Goal: Transaction & Acquisition: Purchase product/service

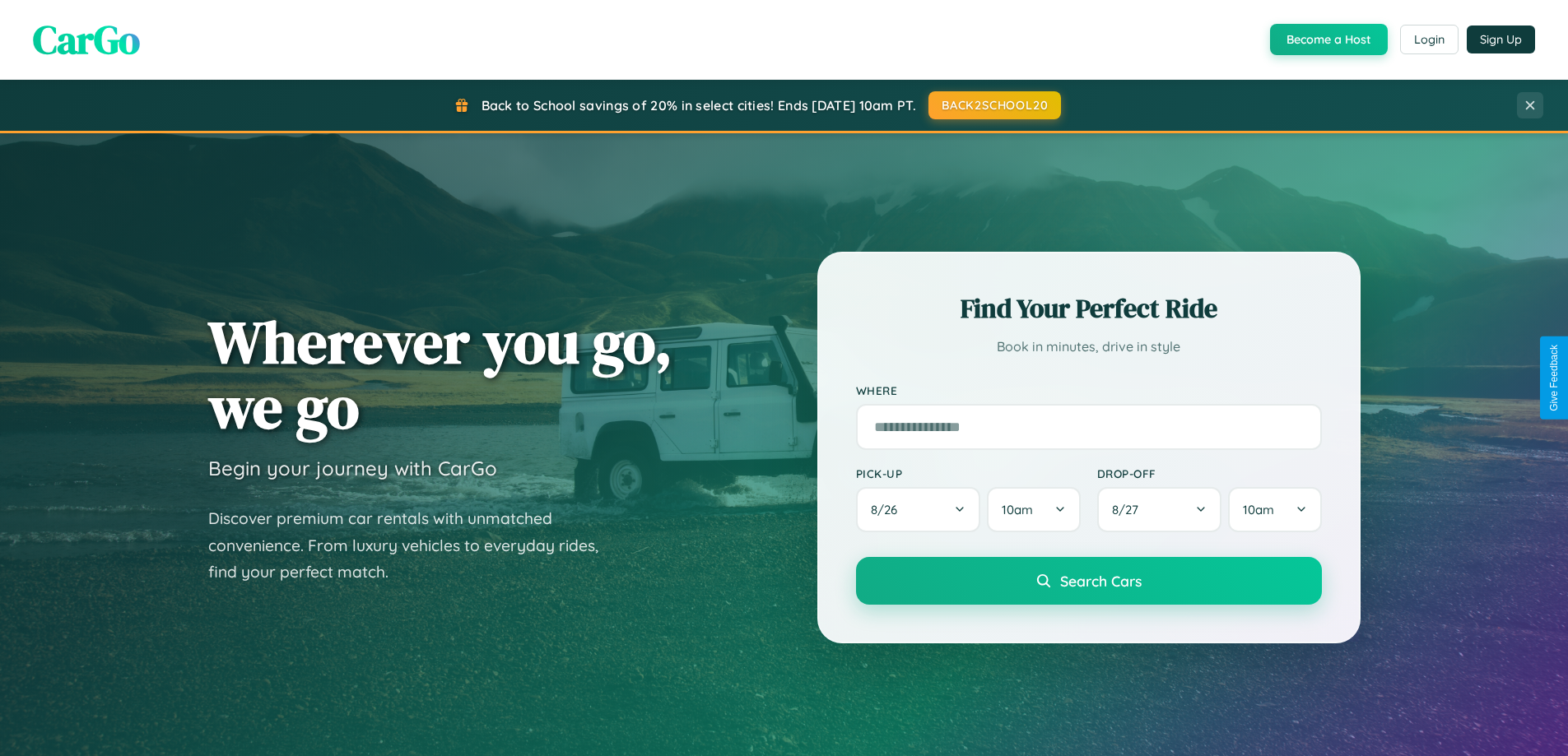
scroll to position [709, 0]
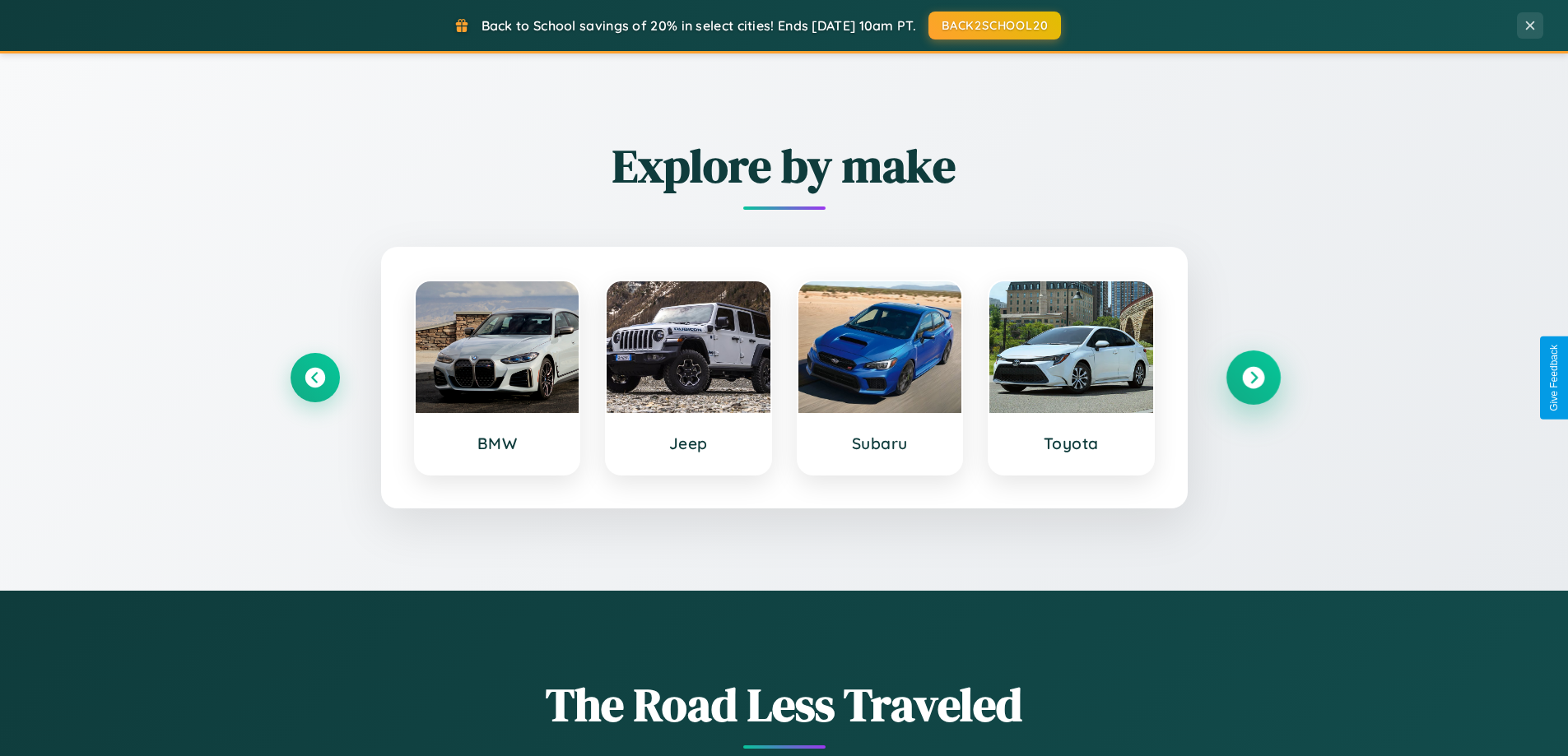
click at [1253, 378] on icon at bounding box center [1253, 378] width 23 height 23
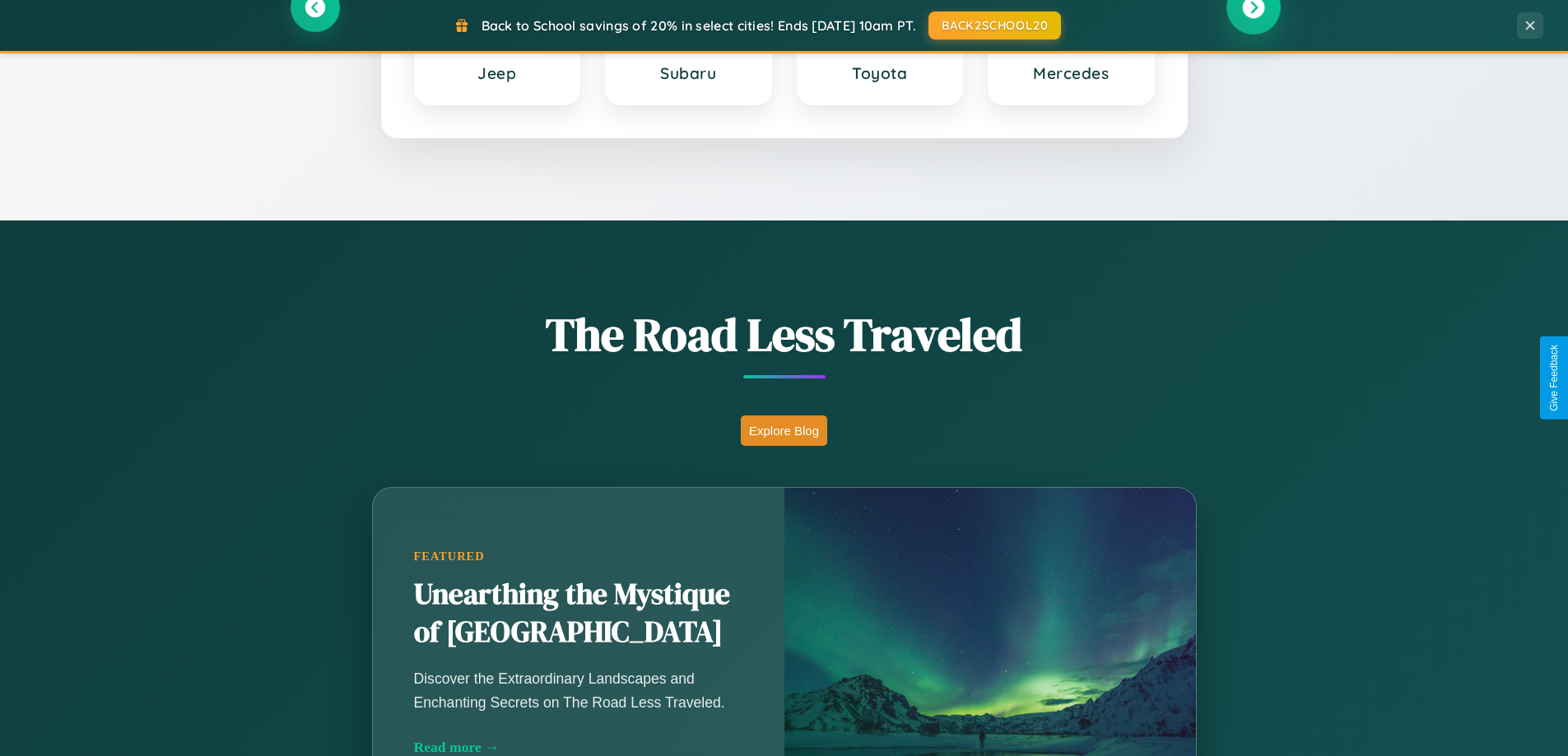
scroll to position [1449, 0]
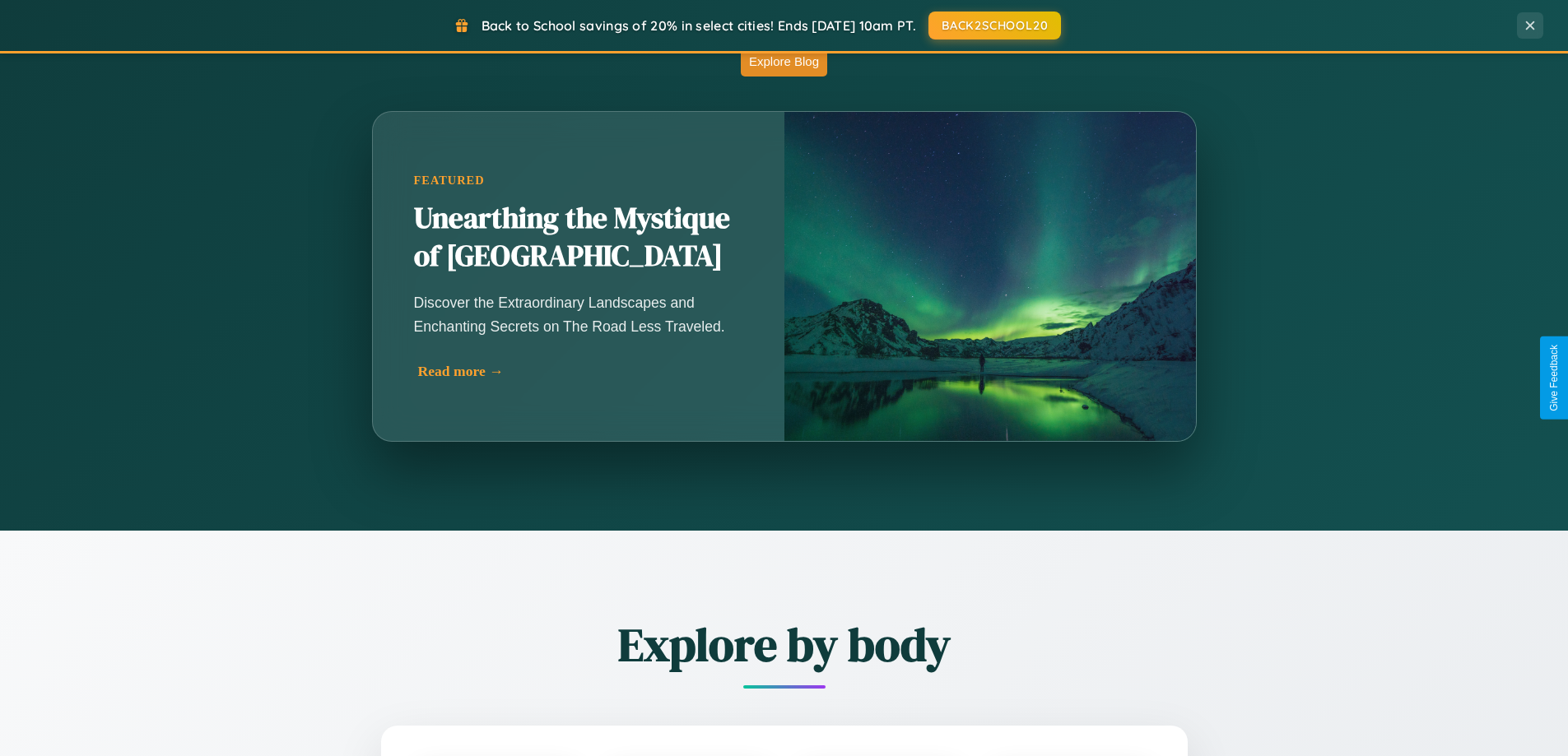
click at [582, 372] on div "Read more →" at bounding box center [582, 372] width 329 height 17
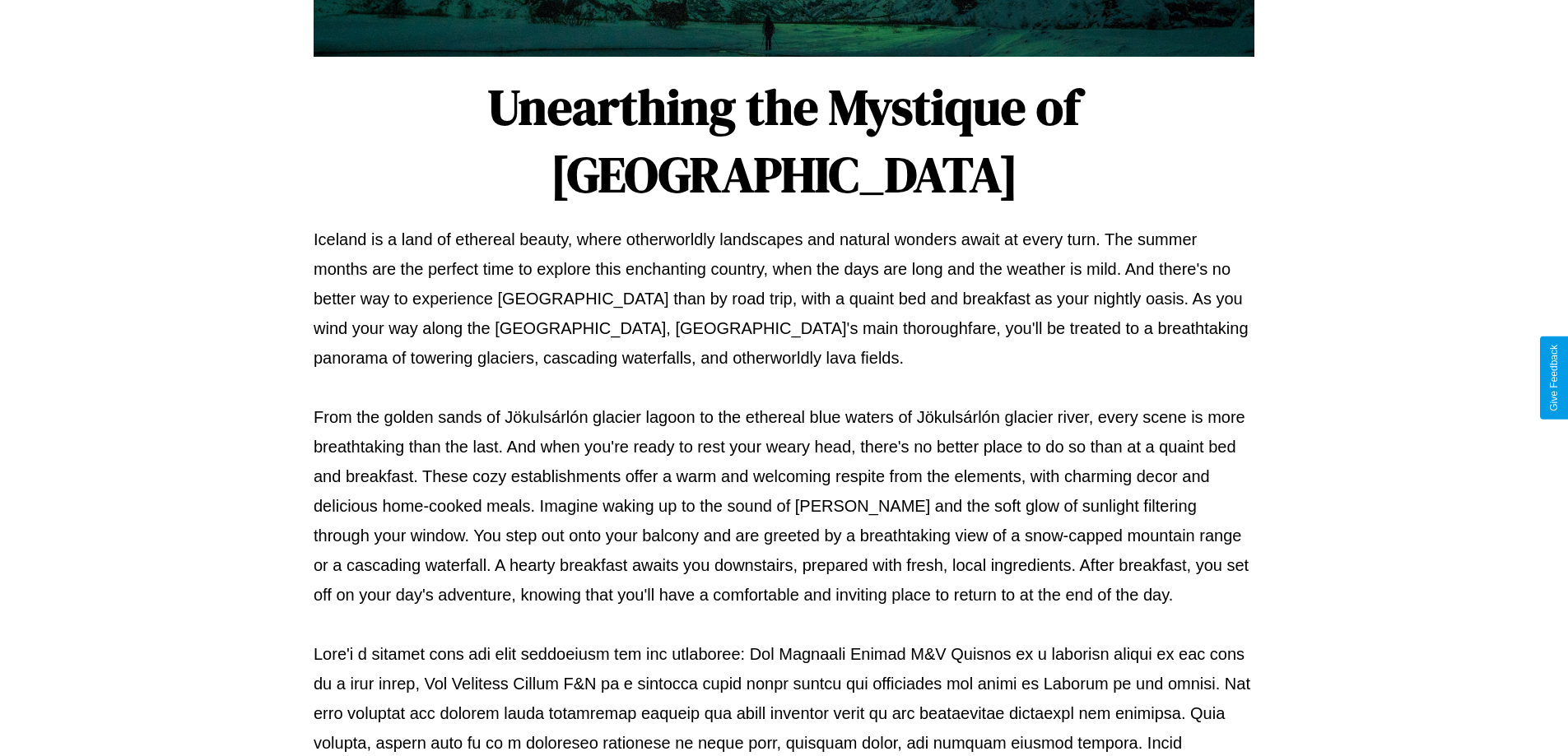
scroll to position [533, 0]
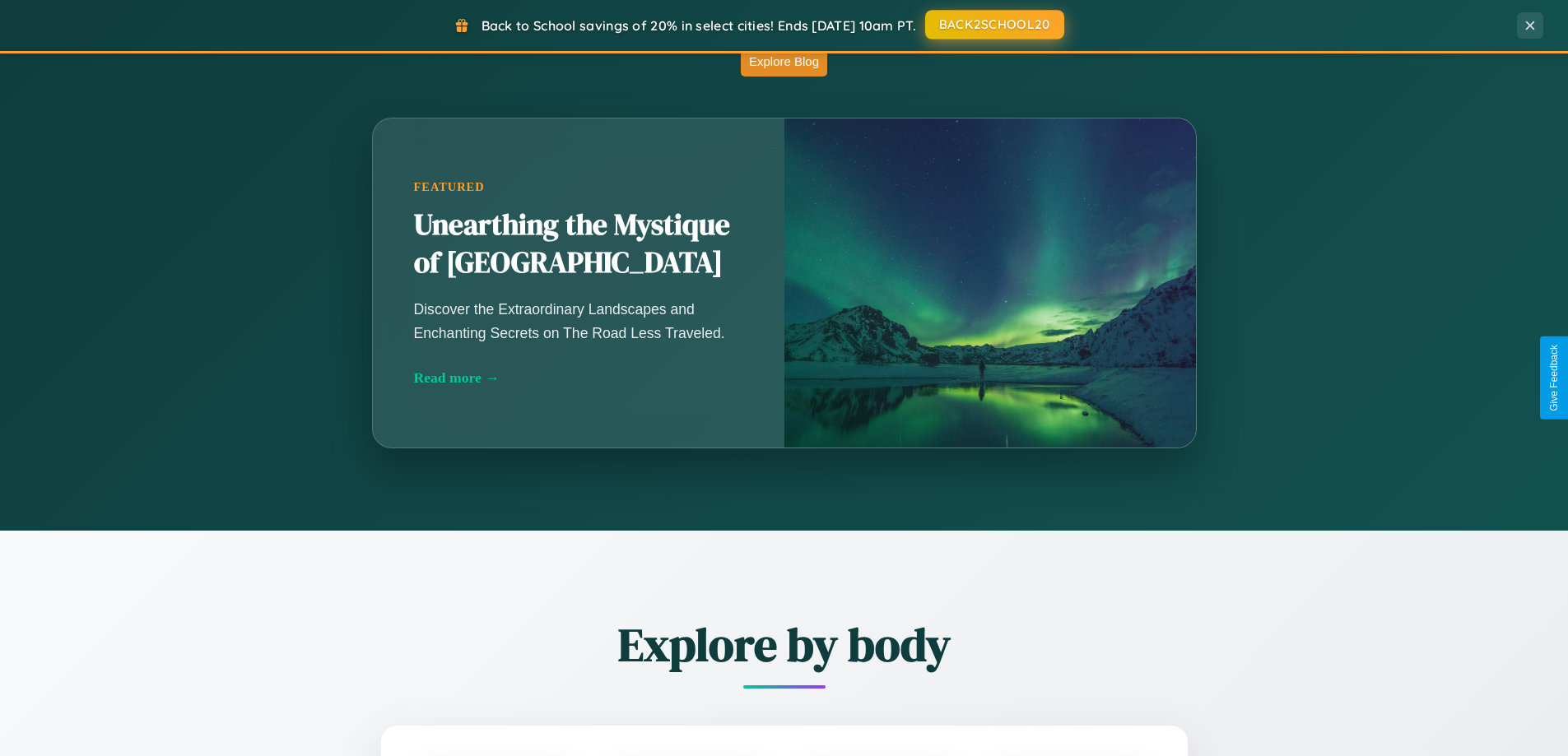
click at [993, 25] on button "BACK2SCHOOL20" at bounding box center [995, 24] width 139 height 30
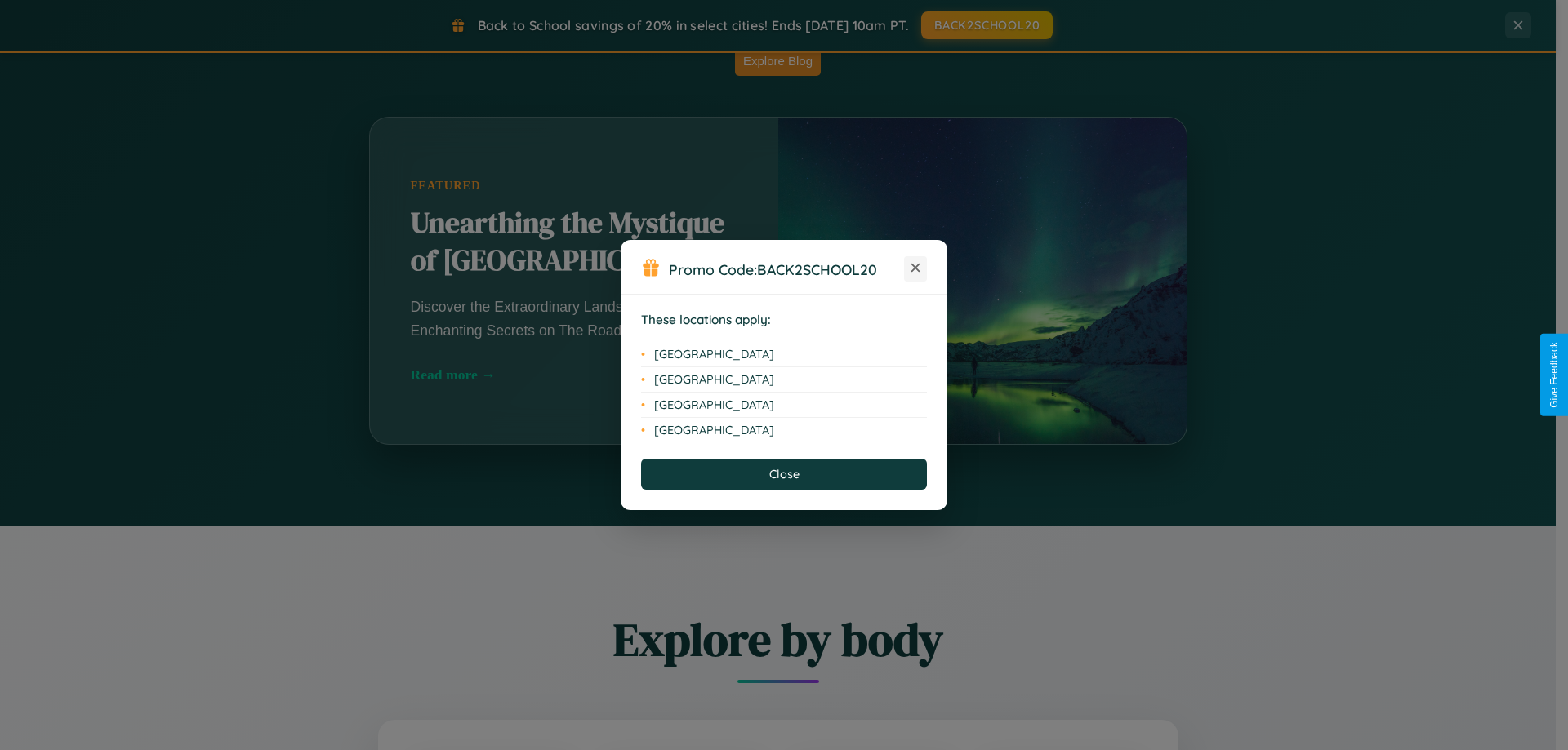
click at [915, 269] on icon at bounding box center [915, 268] width 9 height 9
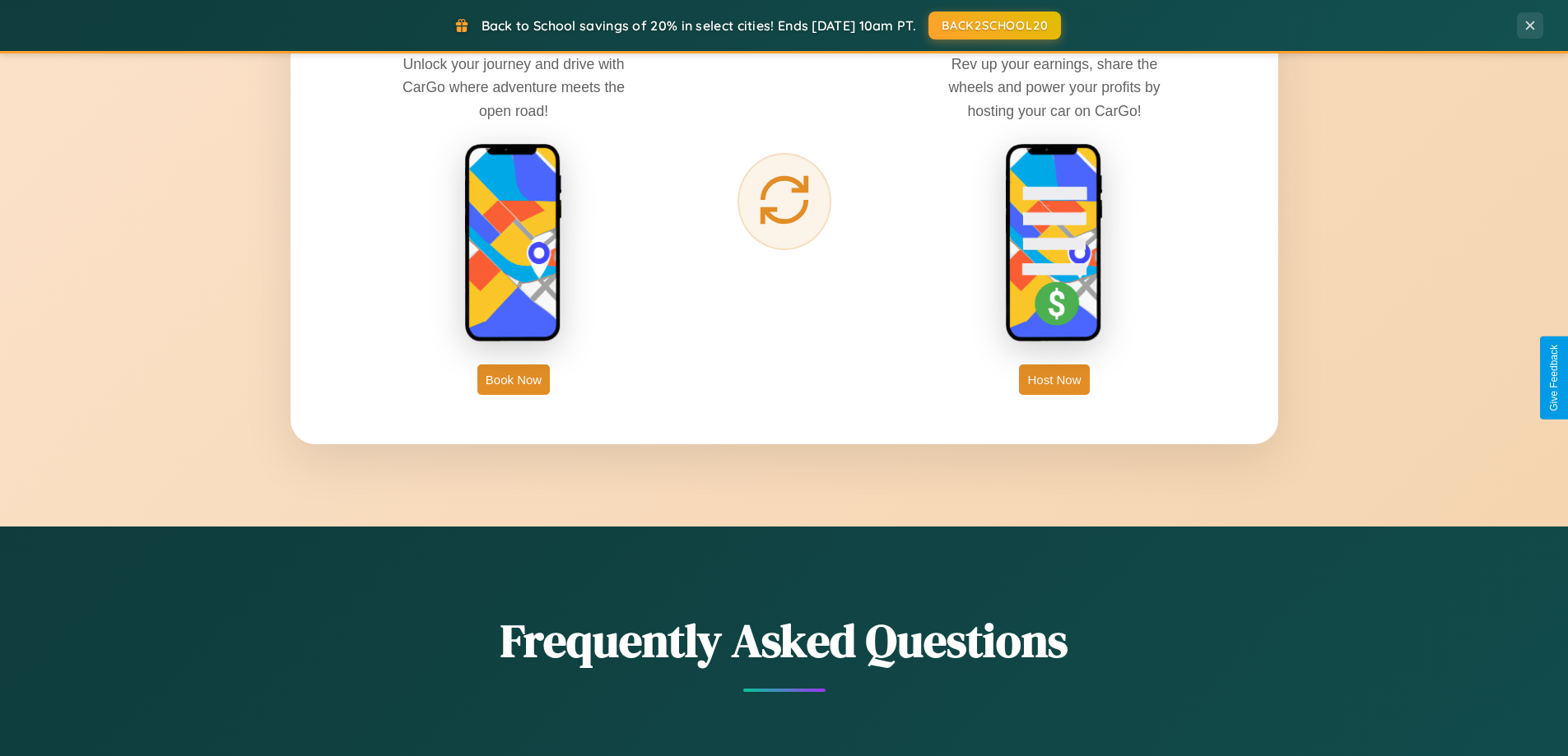
scroll to position [2644, 0]
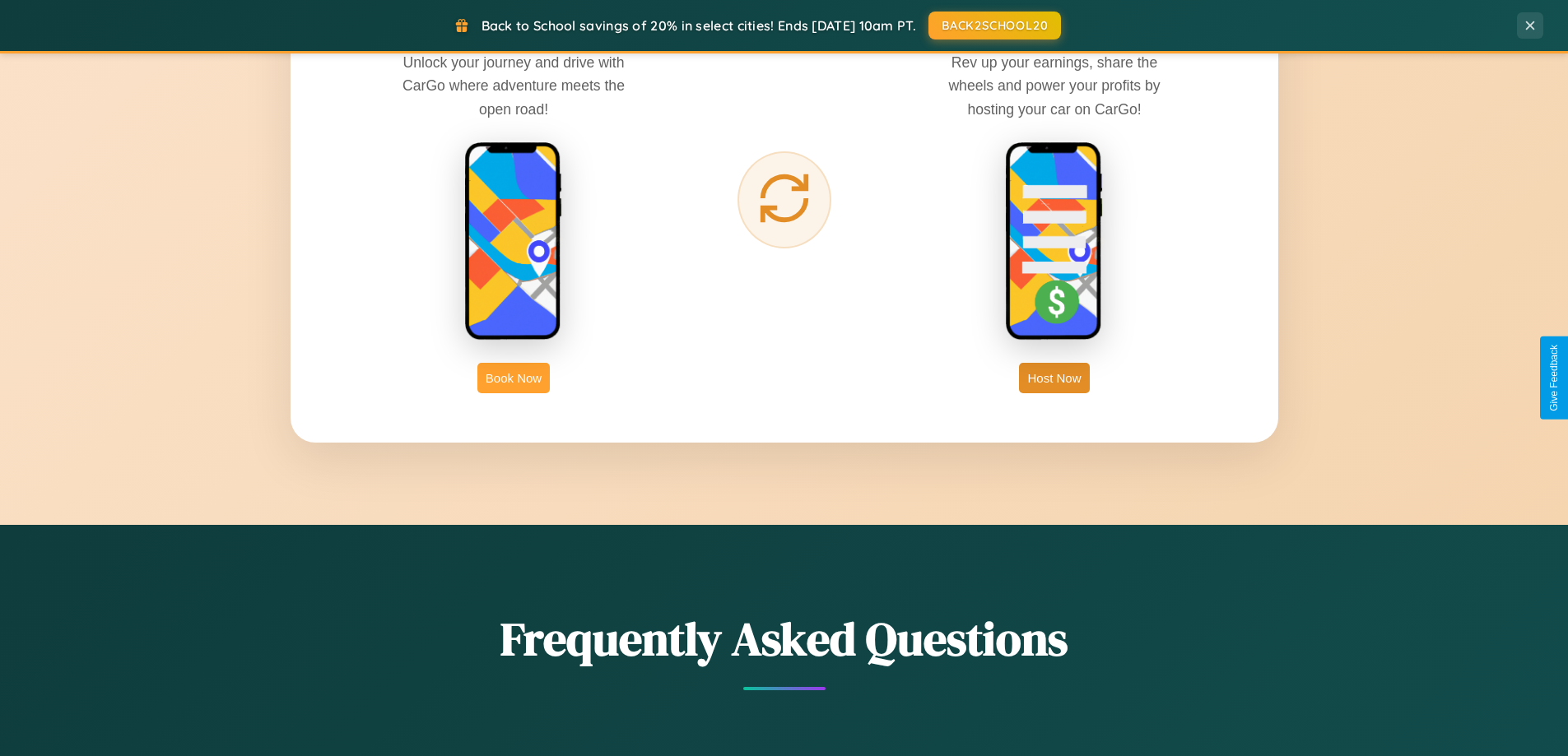
click at [514, 378] on button "Book Now" at bounding box center [513, 378] width 72 height 30
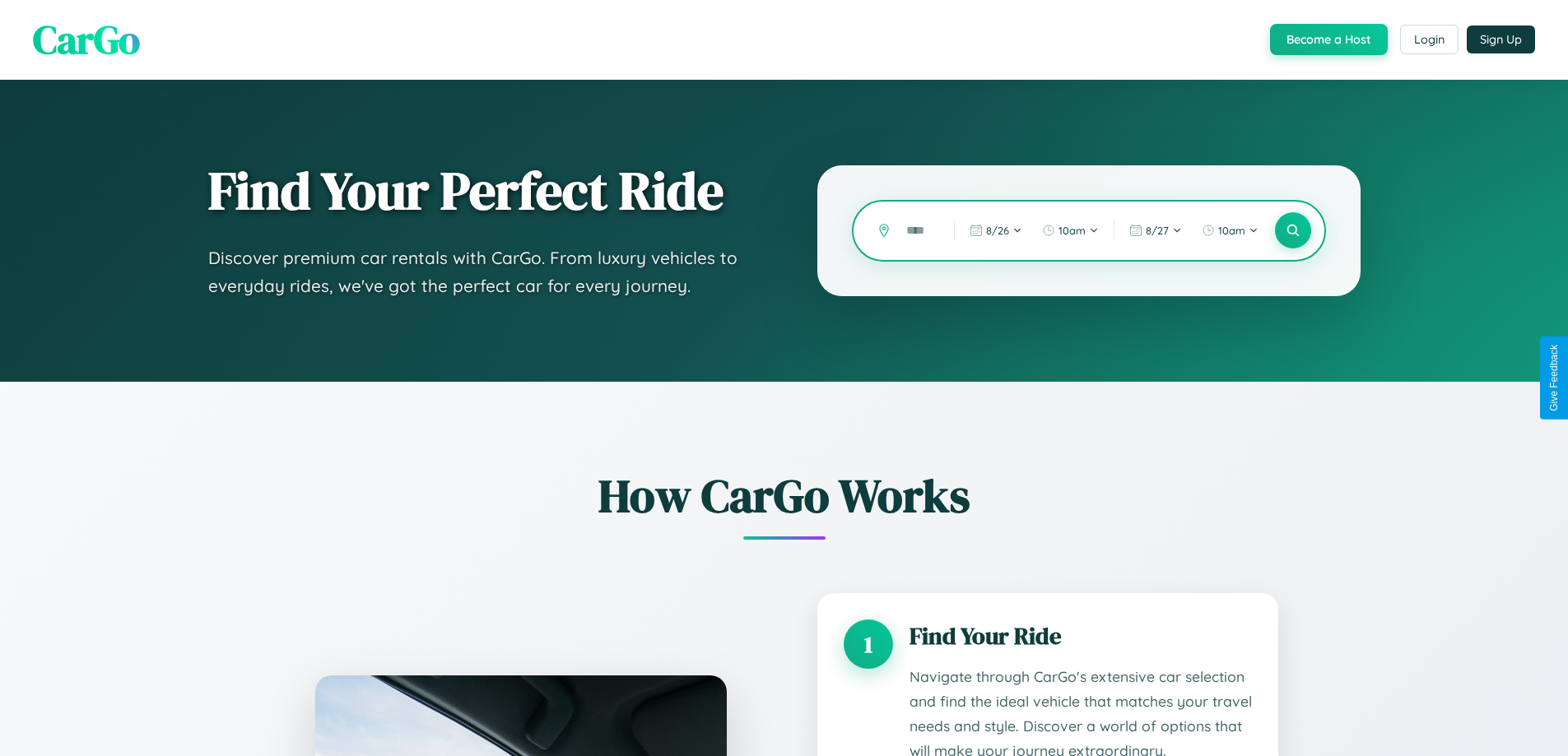
click at [918, 230] on input "text" at bounding box center [917, 230] width 39 height 29
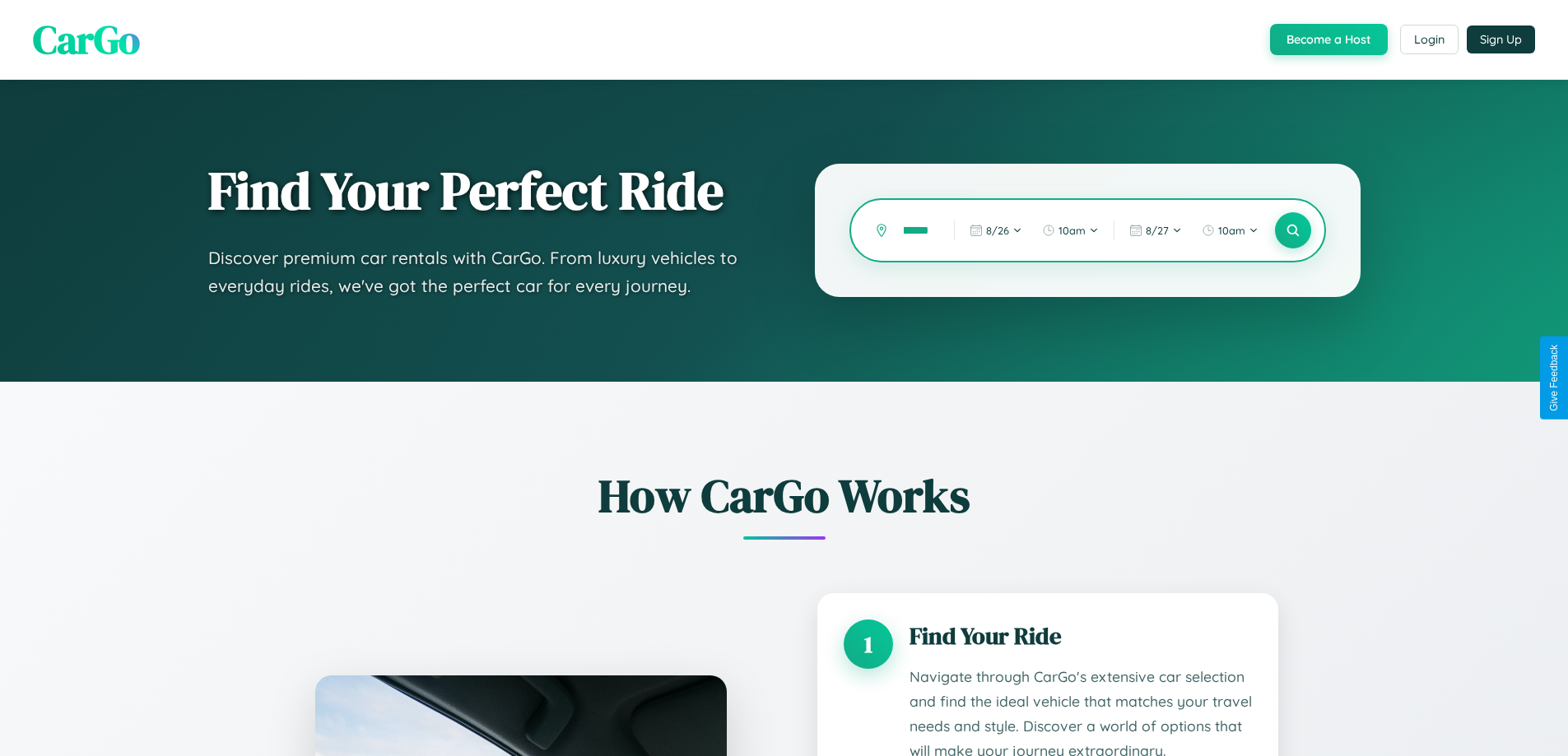
scroll to position [0, 31]
type input "*********"
click at [1292, 230] on icon at bounding box center [1293, 231] width 16 height 16
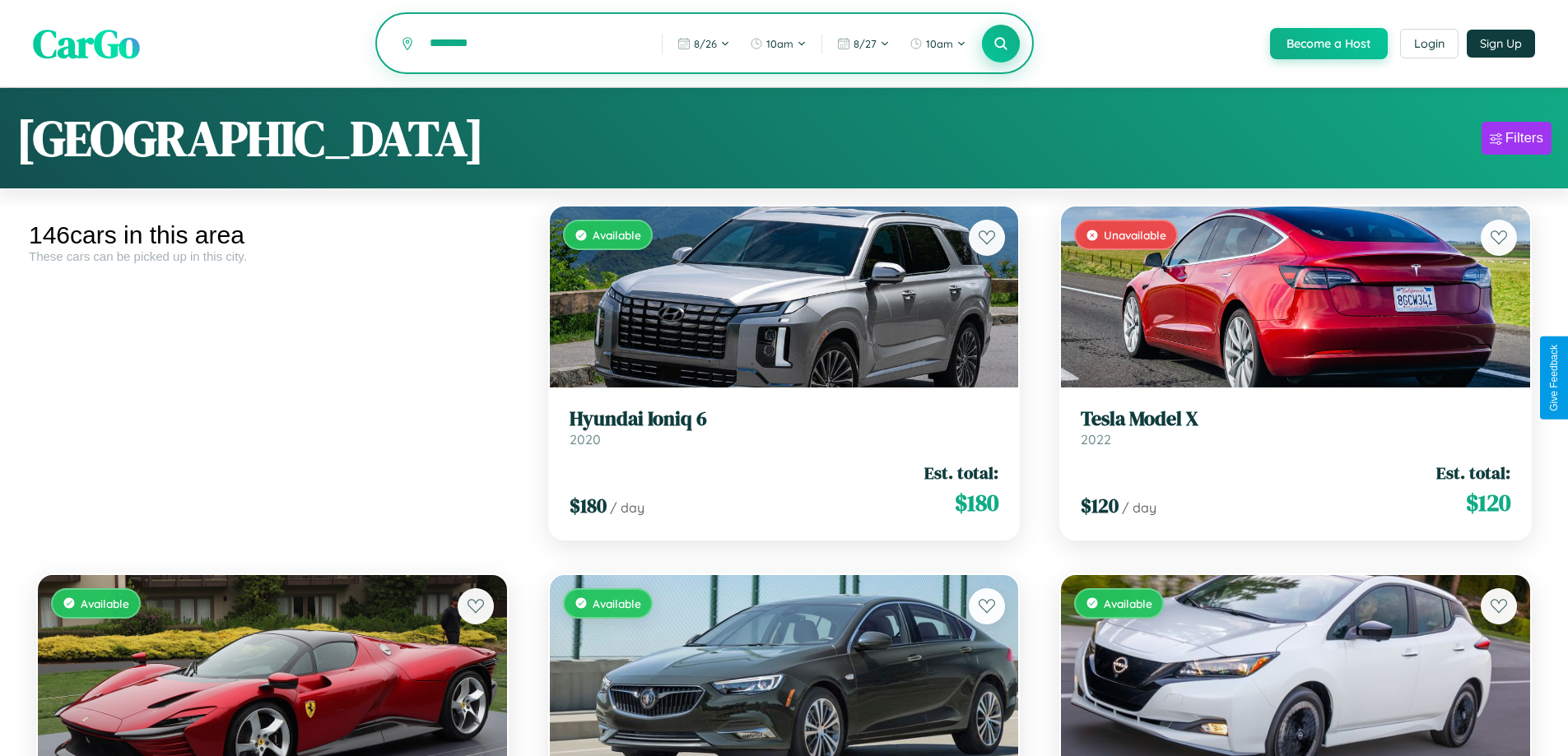
type input "********"
click at [1000, 43] on icon at bounding box center [1001, 43] width 16 height 16
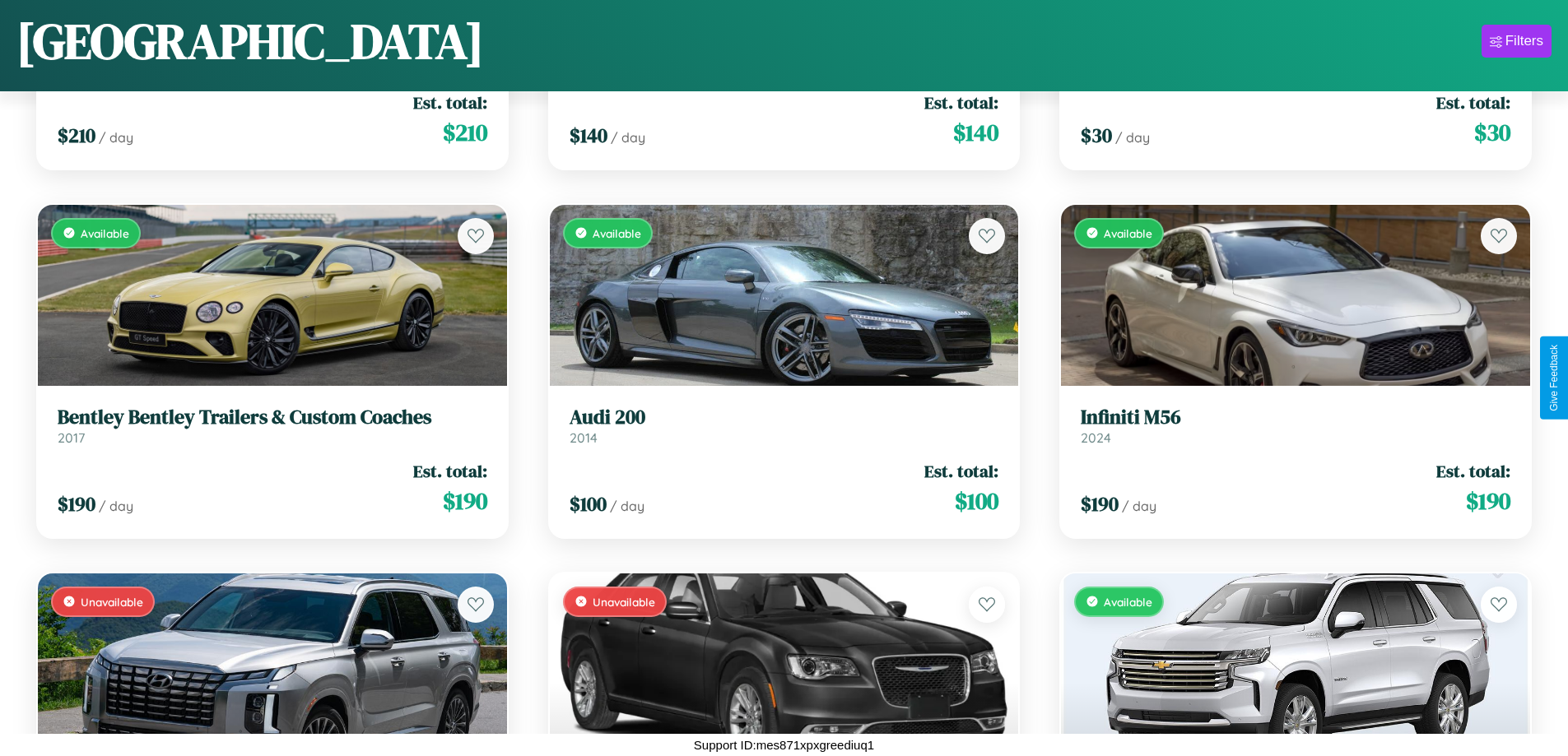
scroll to position [13499, 0]
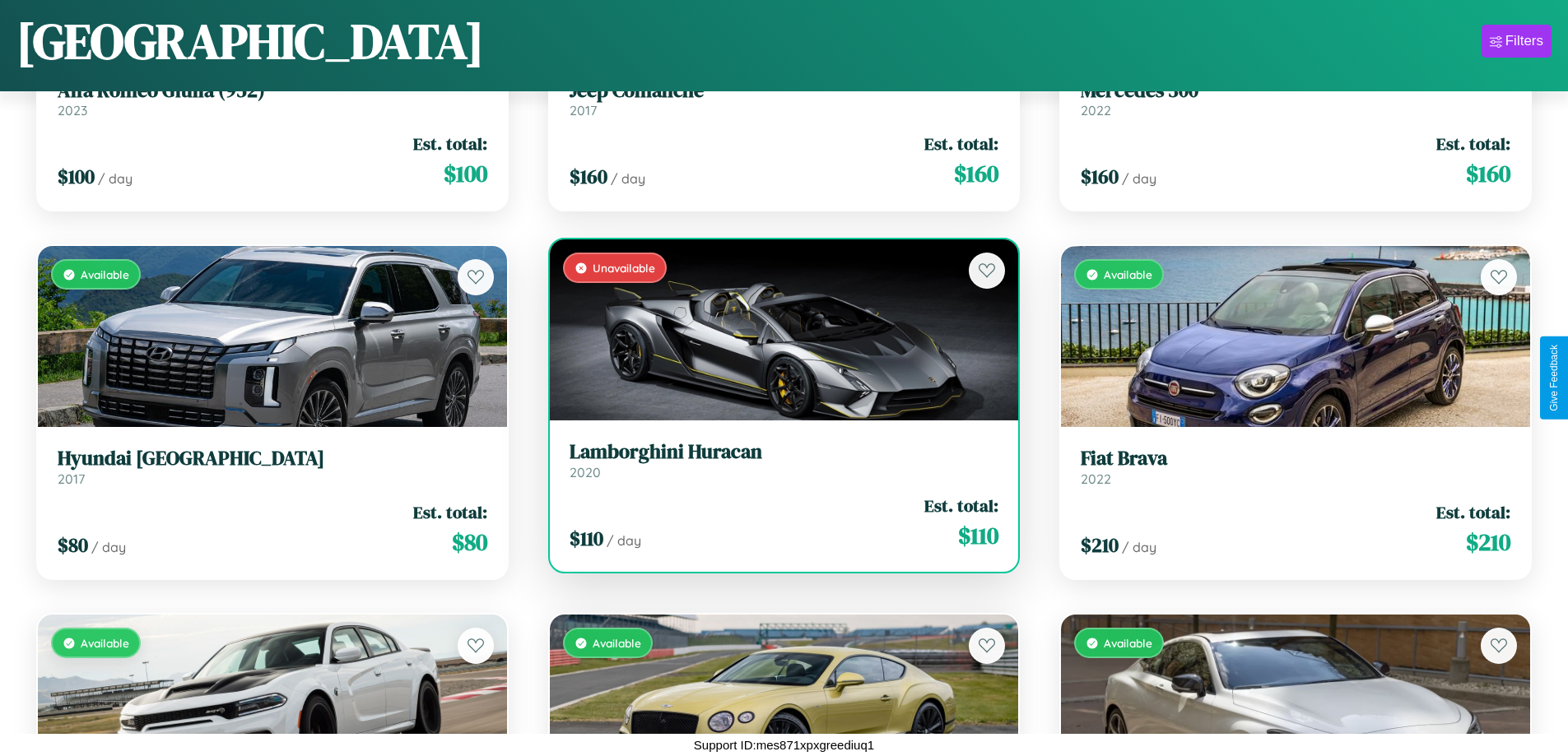
click at [777, 461] on h3 "Lamborghini Huracan" at bounding box center [784, 452] width 429 height 23
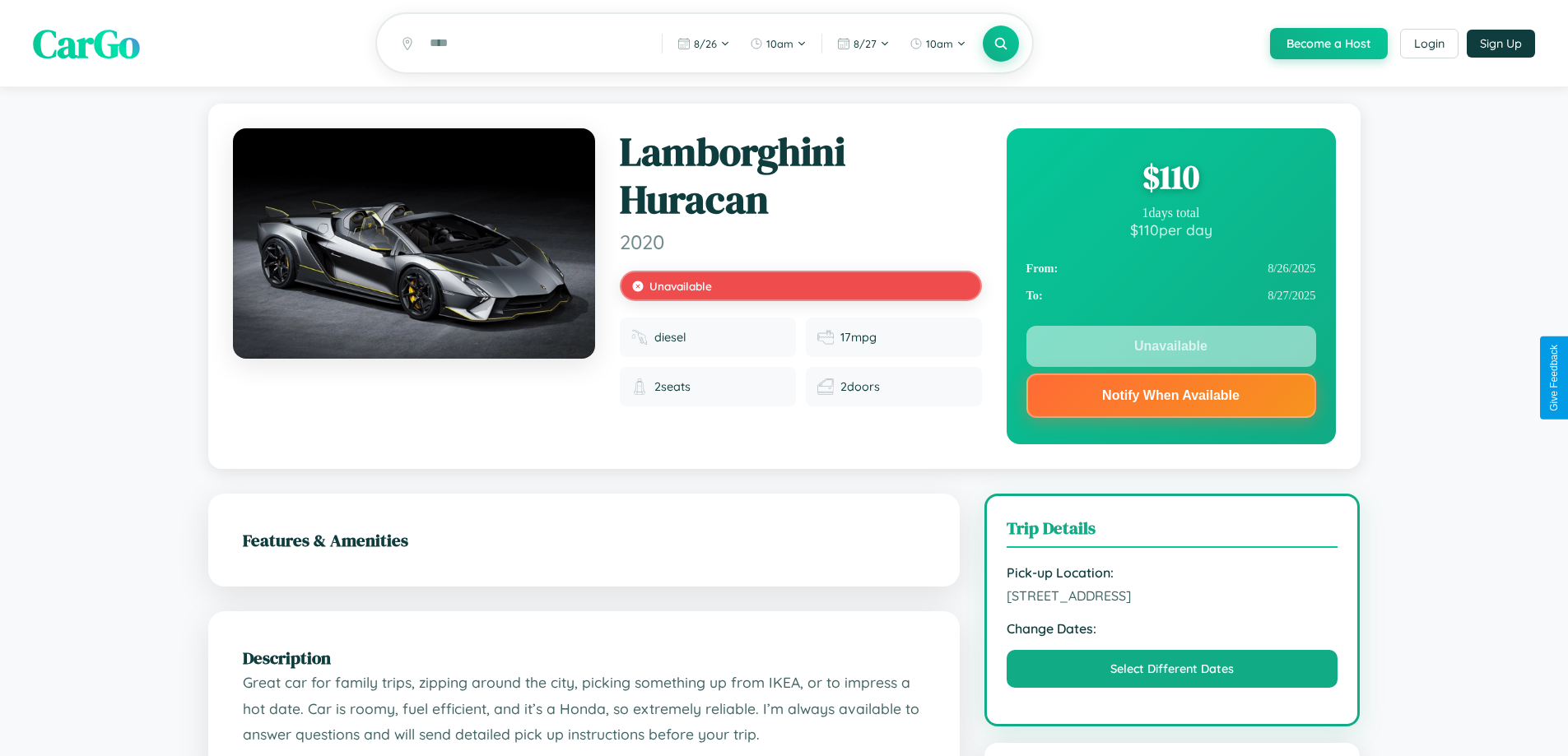
click at [1171, 179] on div "$ 110" at bounding box center [1171, 176] width 289 height 44
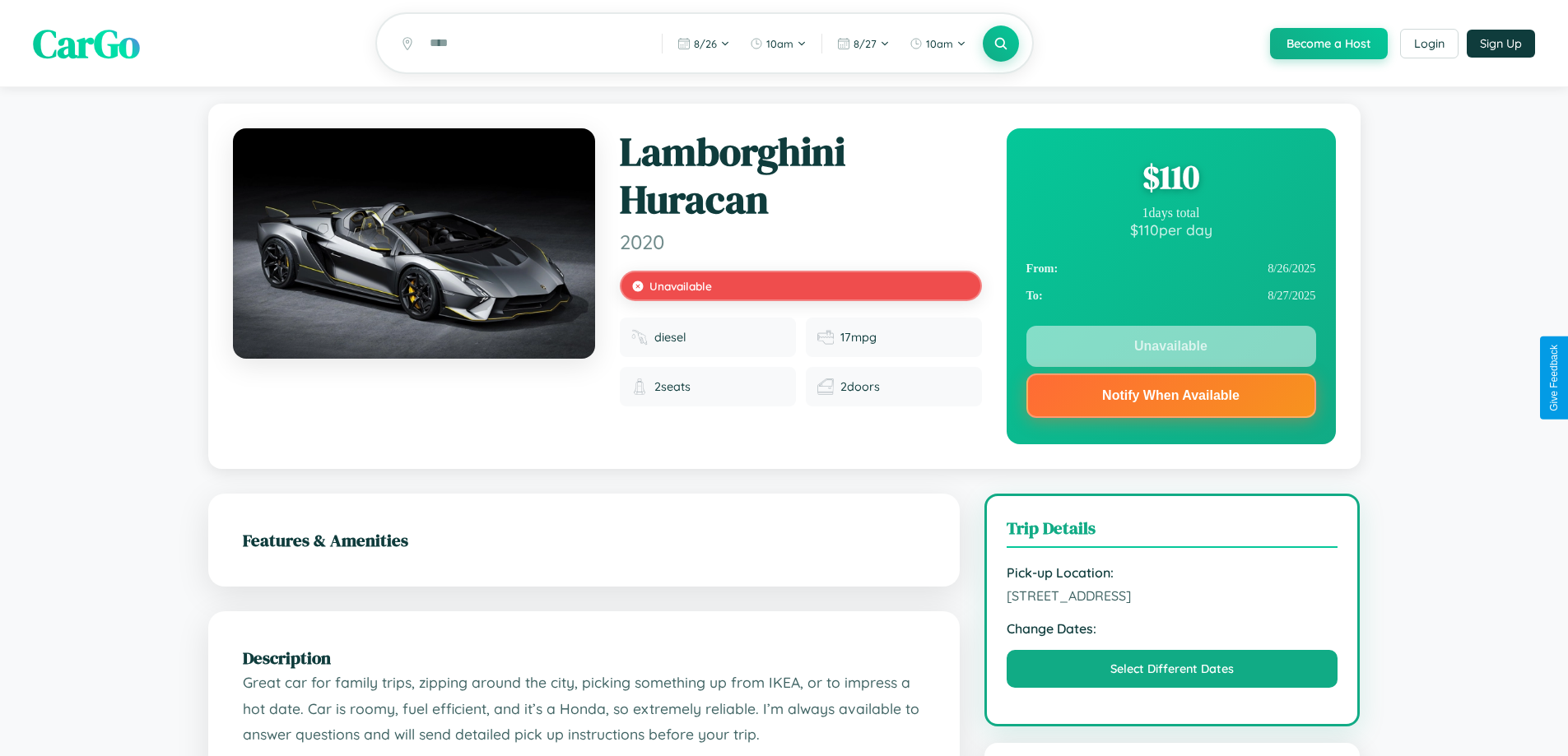
click at [1171, 179] on div "$ 110" at bounding box center [1171, 176] width 289 height 44
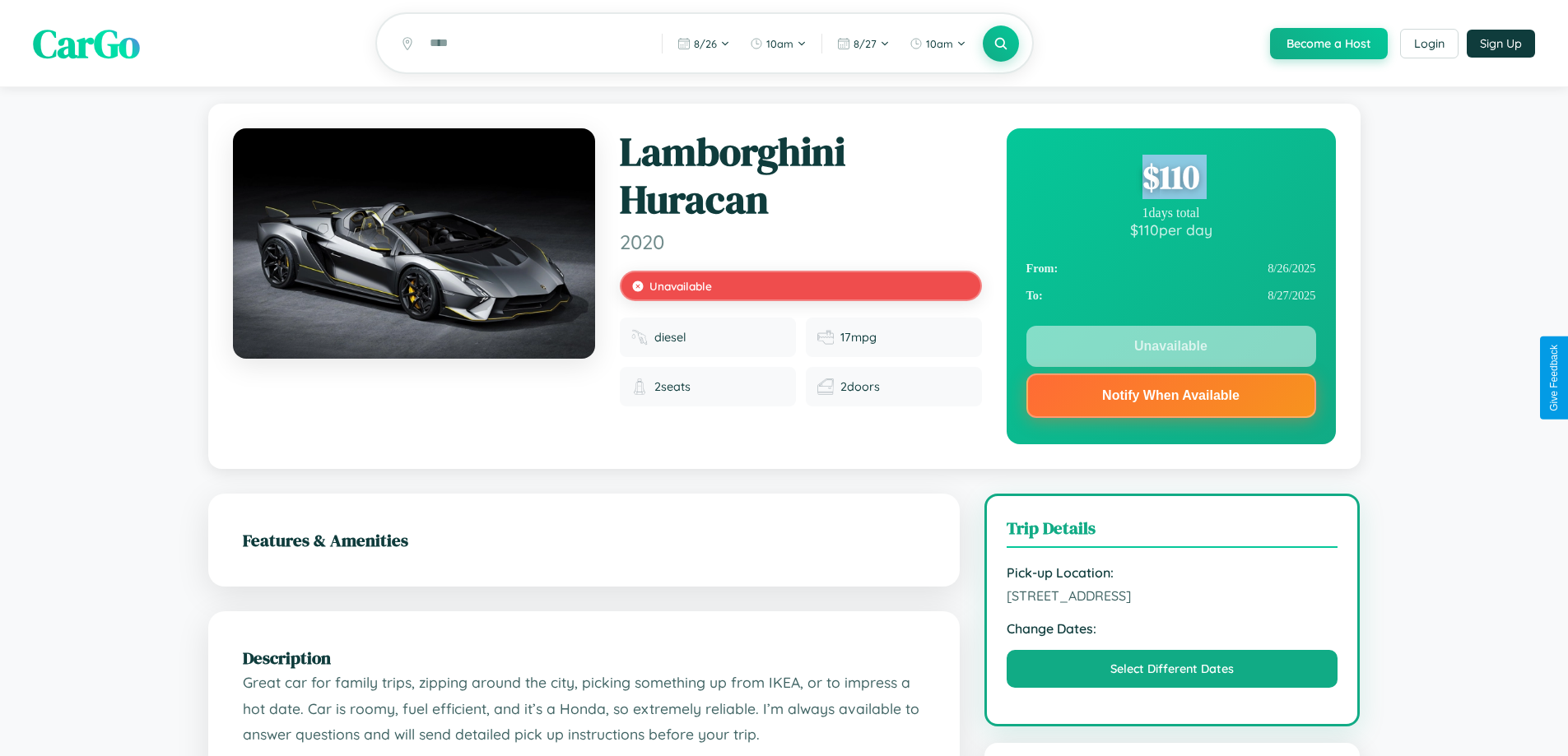
click at [1171, 179] on div "$ 110" at bounding box center [1171, 176] width 289 height 44
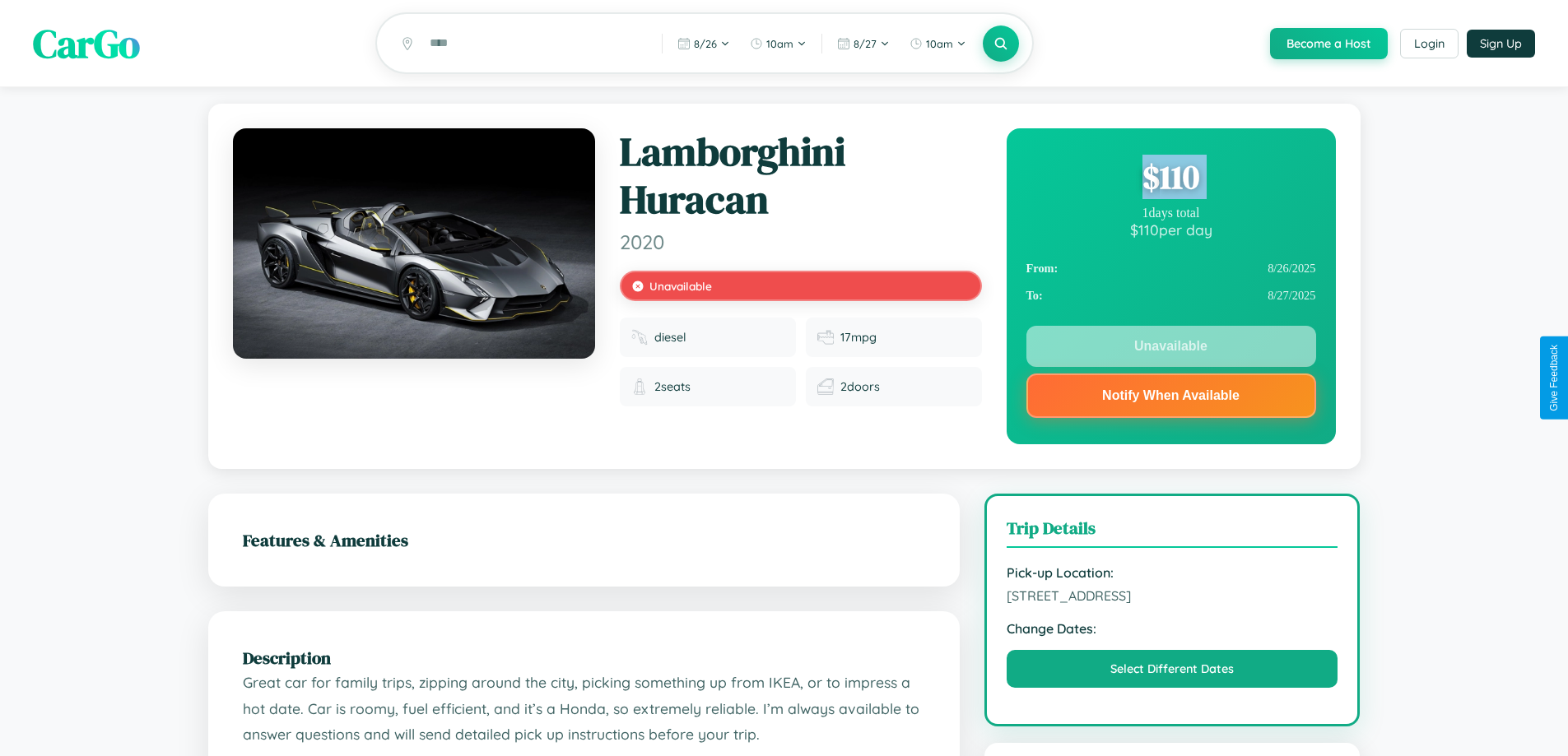
click at [1171, 179] on div "$ 110" at bounding box center [1171, 176] width 289 height 44
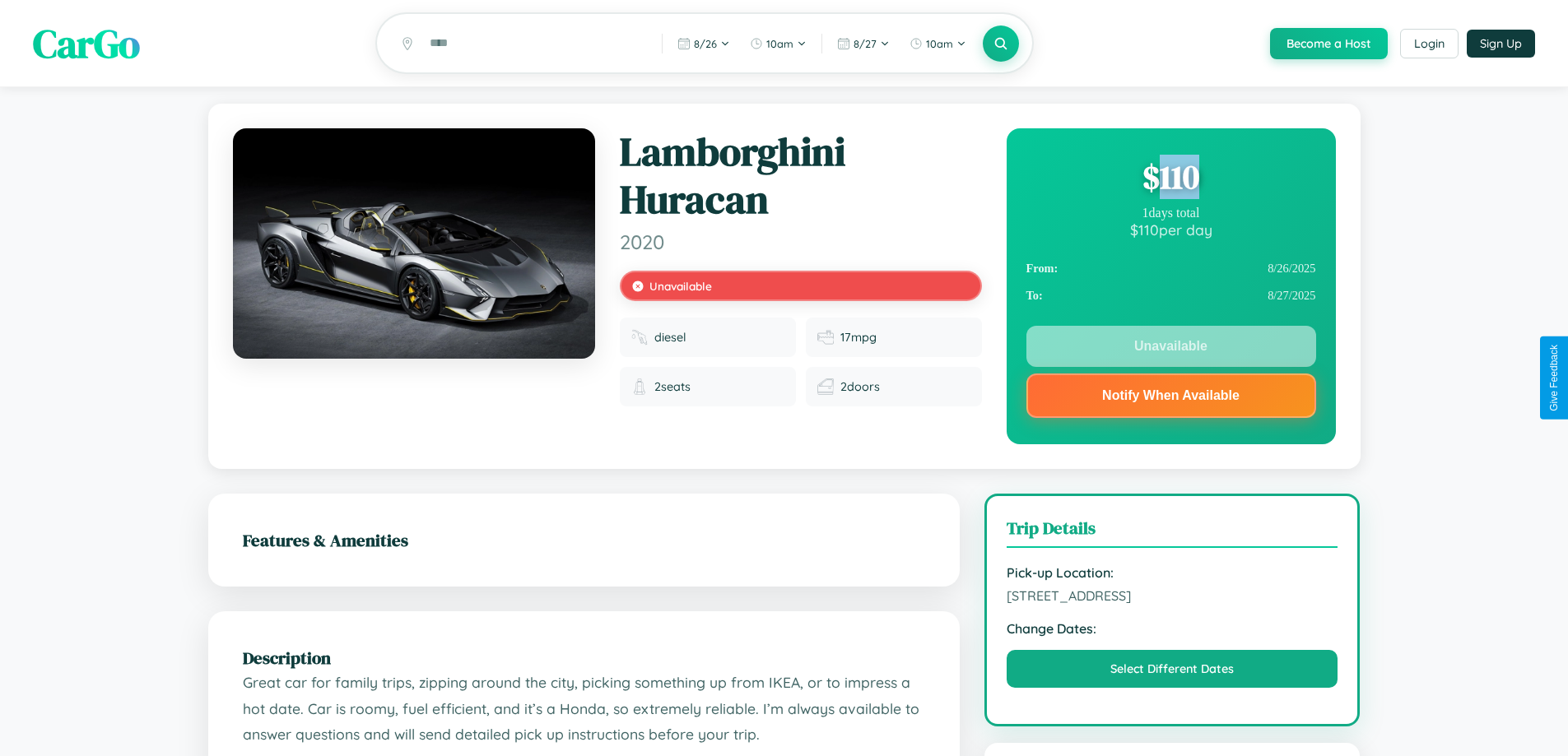
click at [1171, 179] on div "$ 110" at bounding box center [1171, 176] width 289 height 44
